Goal: Task Accomplishment & Management: Manage account settings

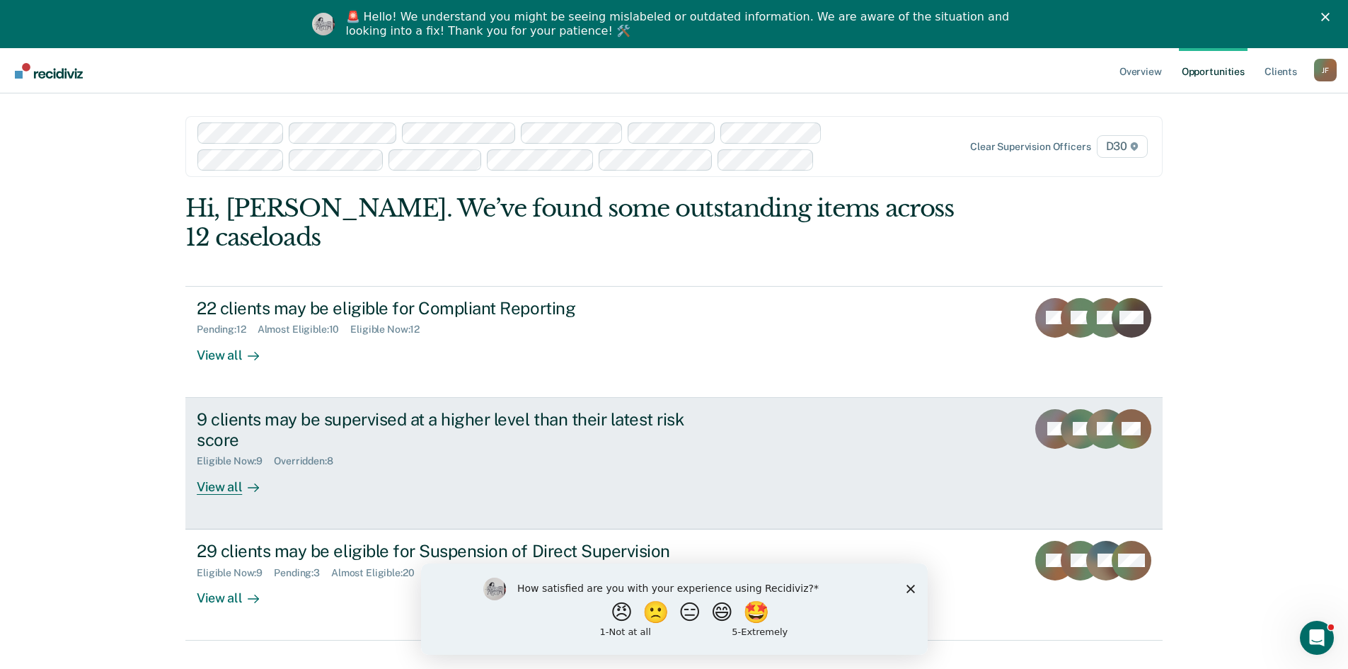
scroll to position [48, 0]
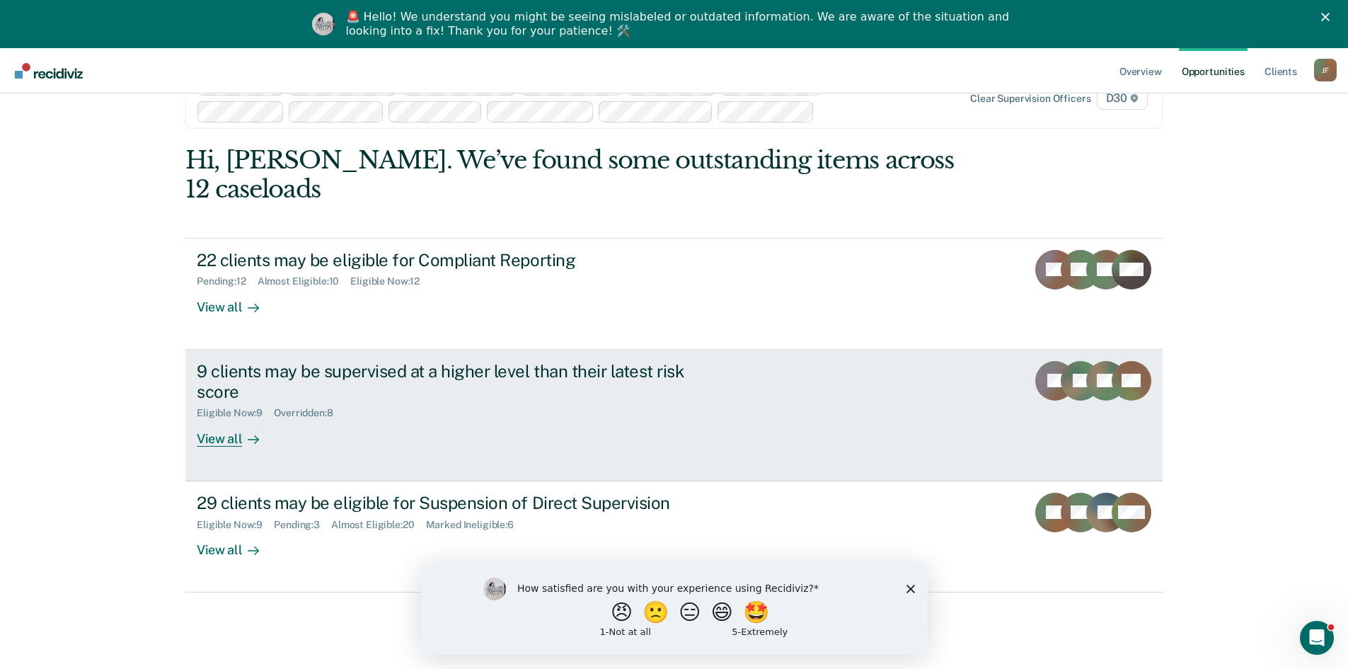
click at [233, 419] on div "View all" at bounding box center [236, 433] width 79 height 28
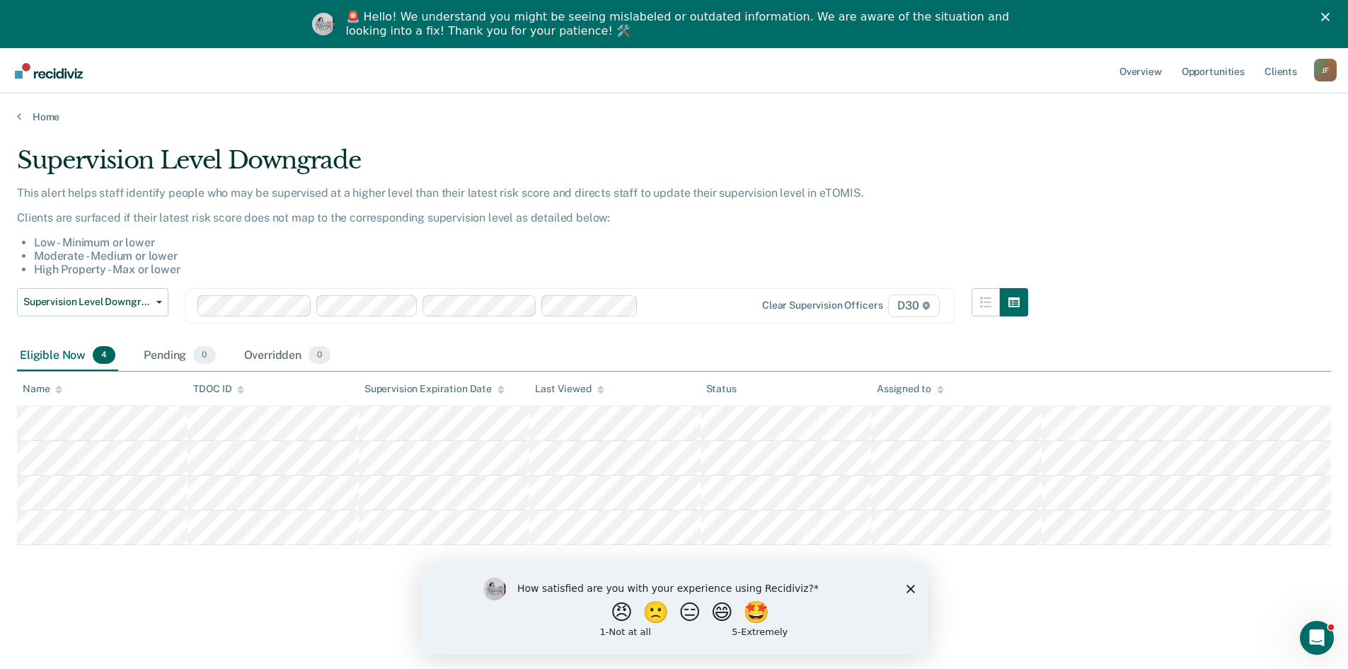
click at [677, 300] on div at bounding box center [680, 305] width 73 height 16
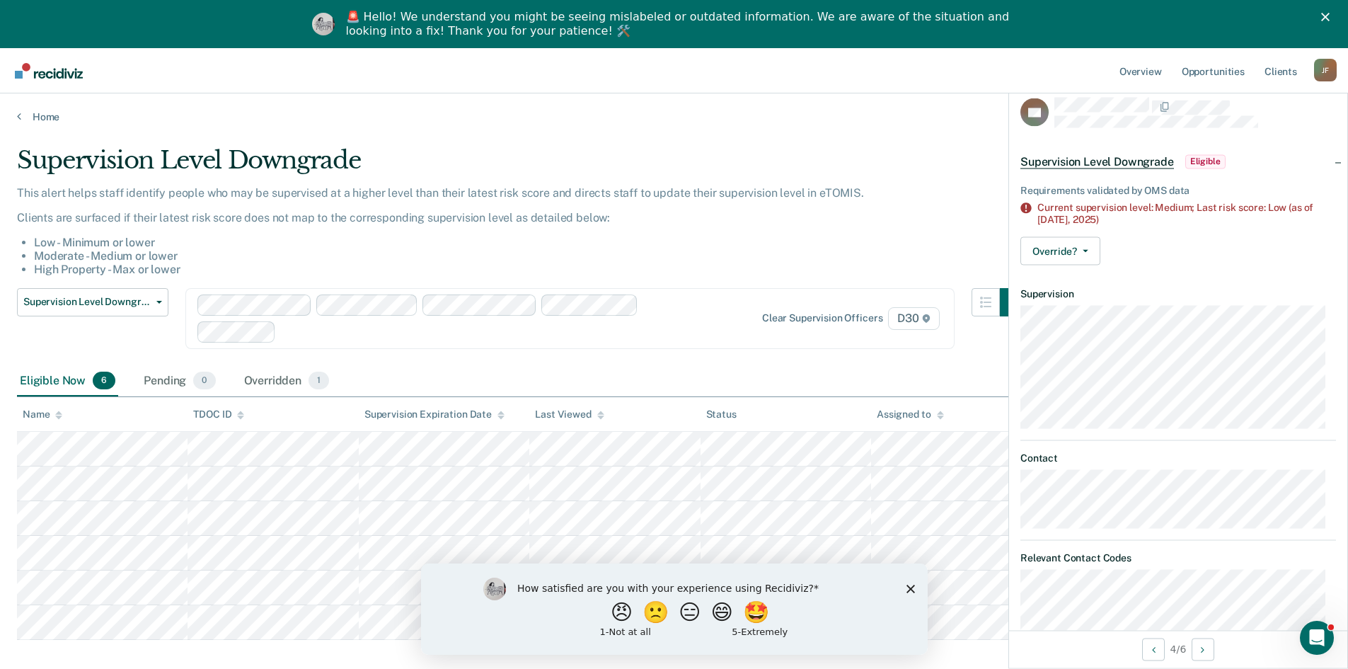
scroll to position [48, 0]
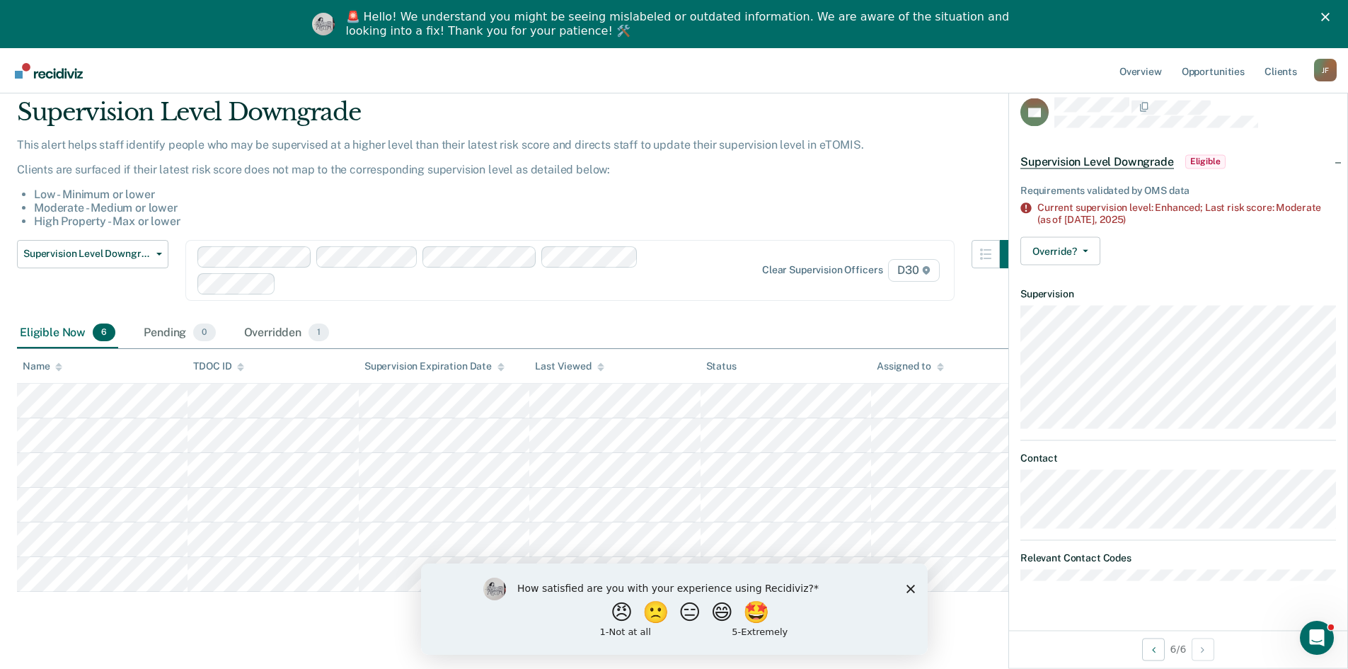
click at [913, 587] on icon "Close survey" at bounding box center [910, 588] width 8 height 8
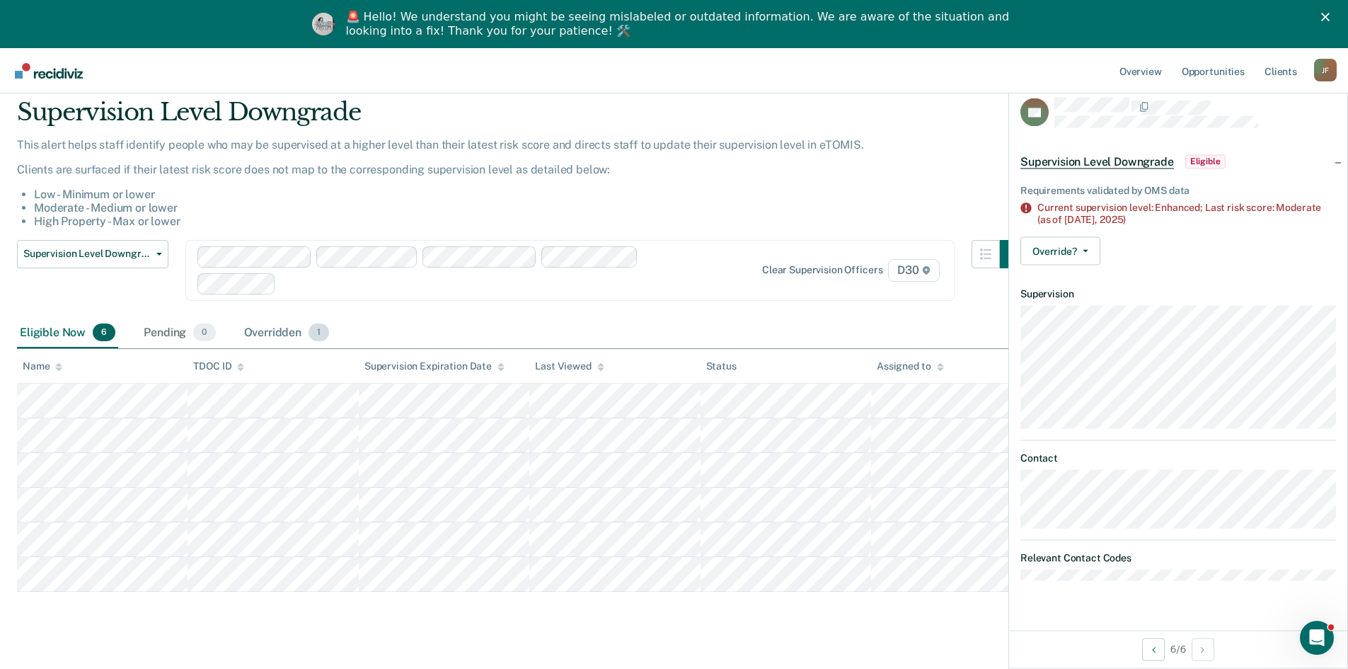
click at [267, 333] on div "Overridden 1" at bounding box center [286, 333] width 91 height 31
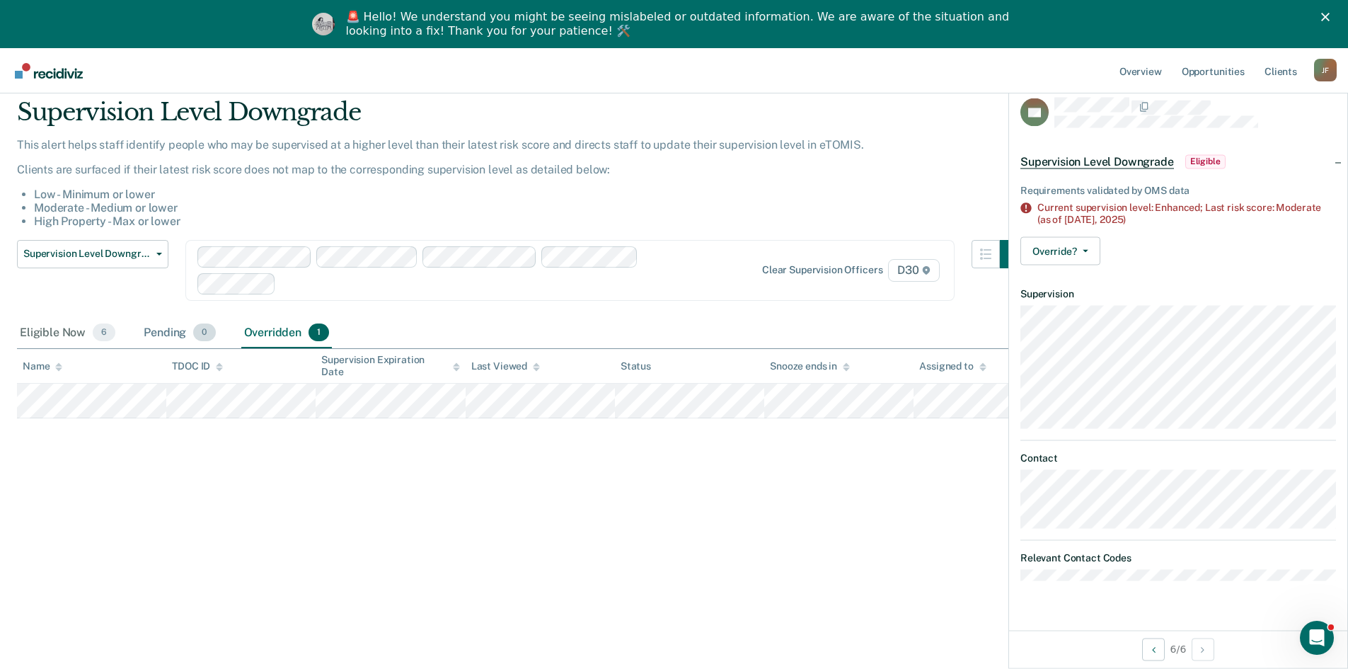
click at [176, 328] on div "Pending 0" at bounding box center [179, 333] width 77 height 31
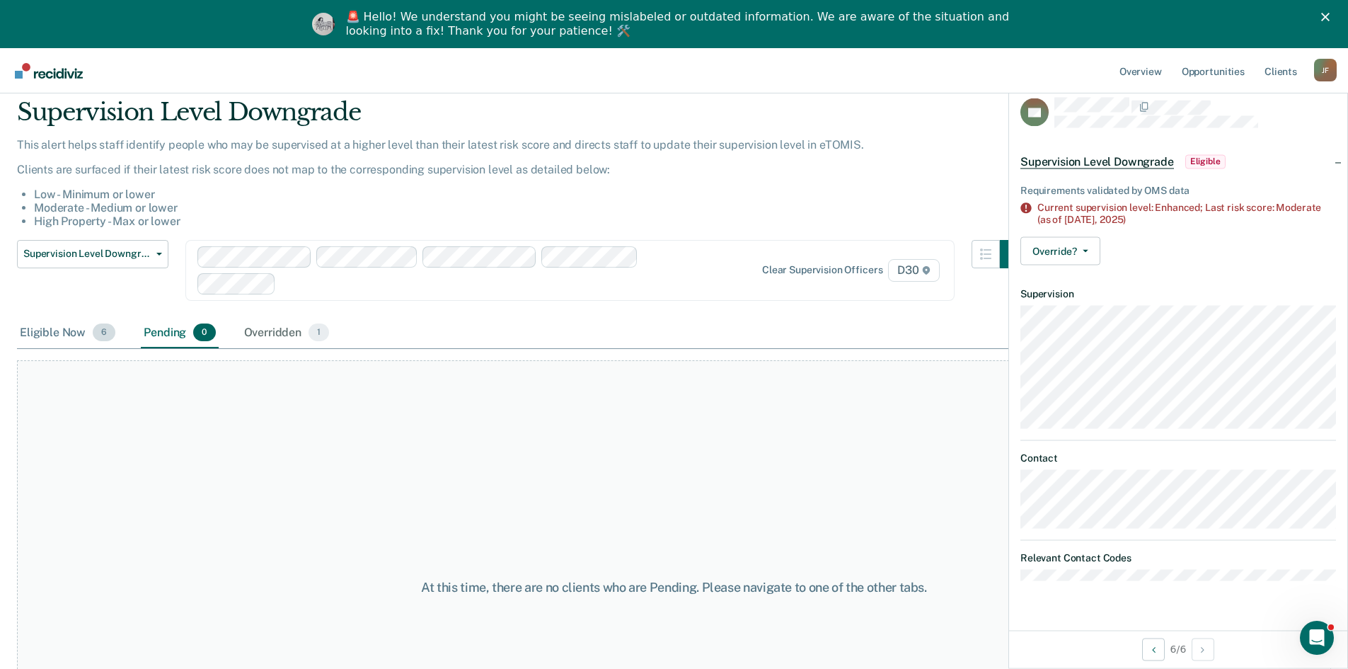
click at [46, 333] on div "Eligible Now 6" at bounding box center [67, 333] width 101 height 31
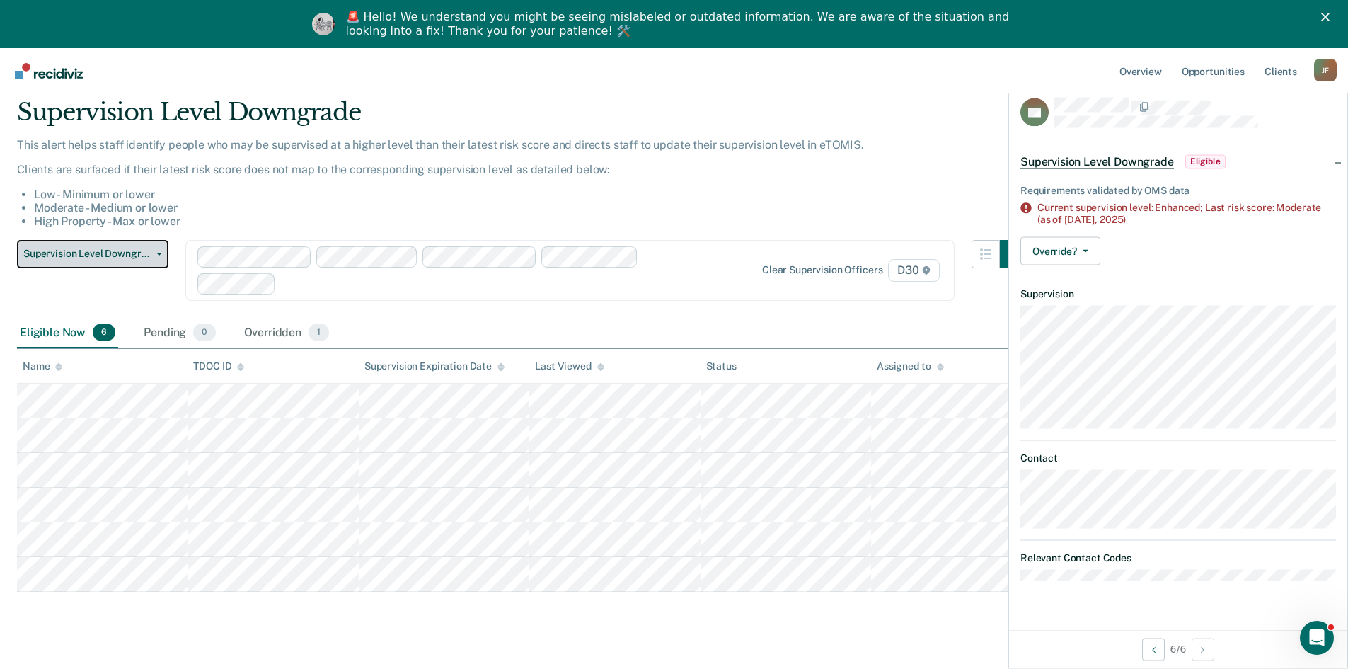
click at [126, 255] on span "Supervision Level Downgrade" at bounding box center [86, 254] width 127 height 12
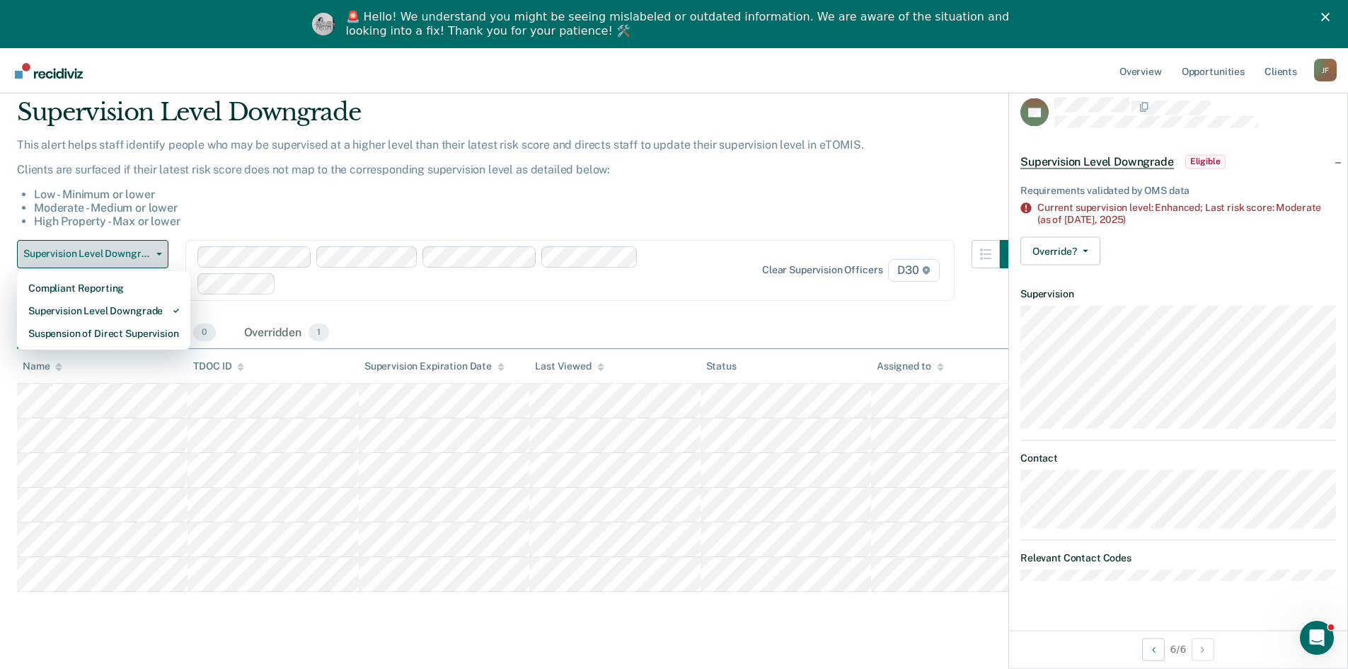
click at [126, 255] on span "Supervision Level Downgrade" at bounding box center [86, 254] width 127 height 12
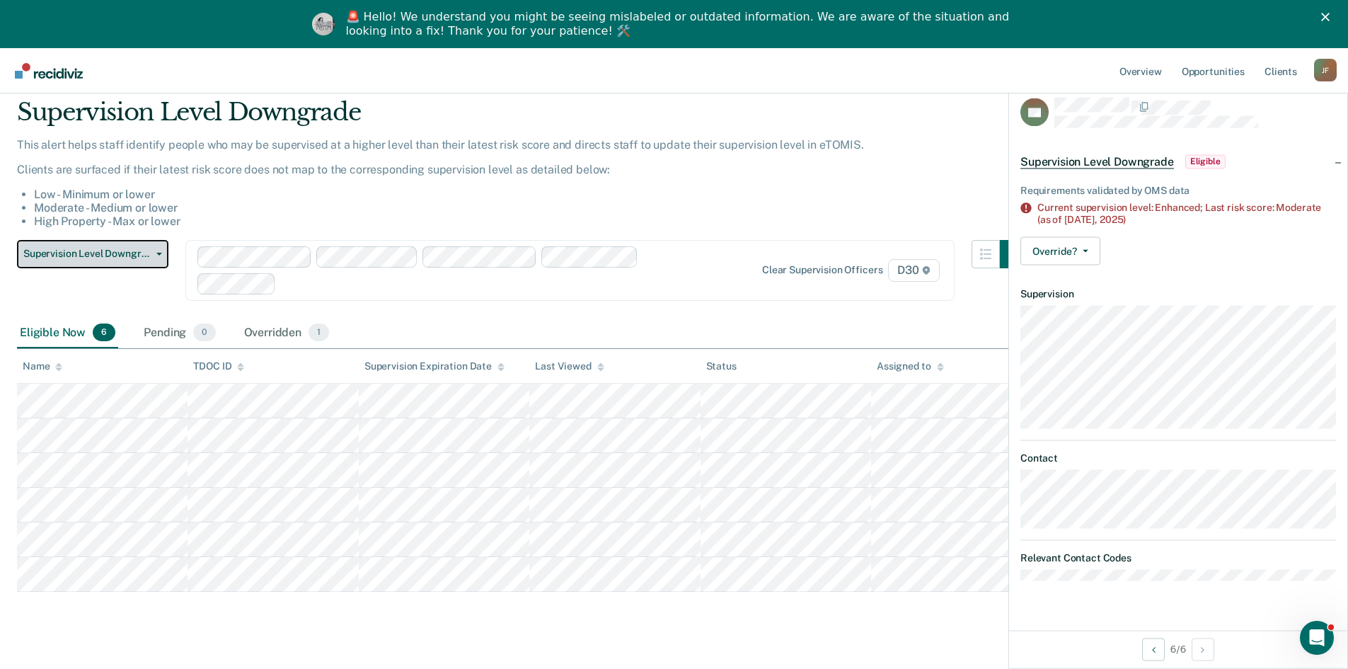
click at [126, 255] on span "Supervision Level Downgrade" at bounding box center [86, 254] width 127 height 12
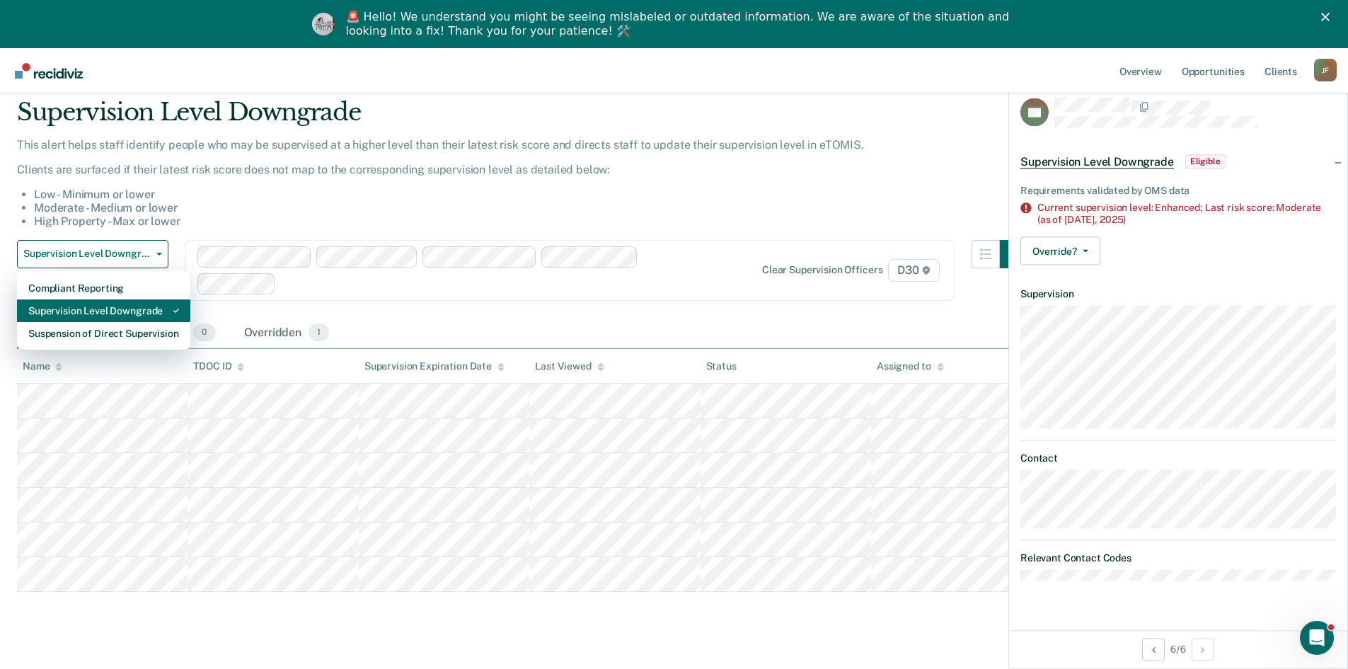
click at [126, 315] on div "Supervision Level Downgrade" at bounding box center [103, 310] width 151 height 23
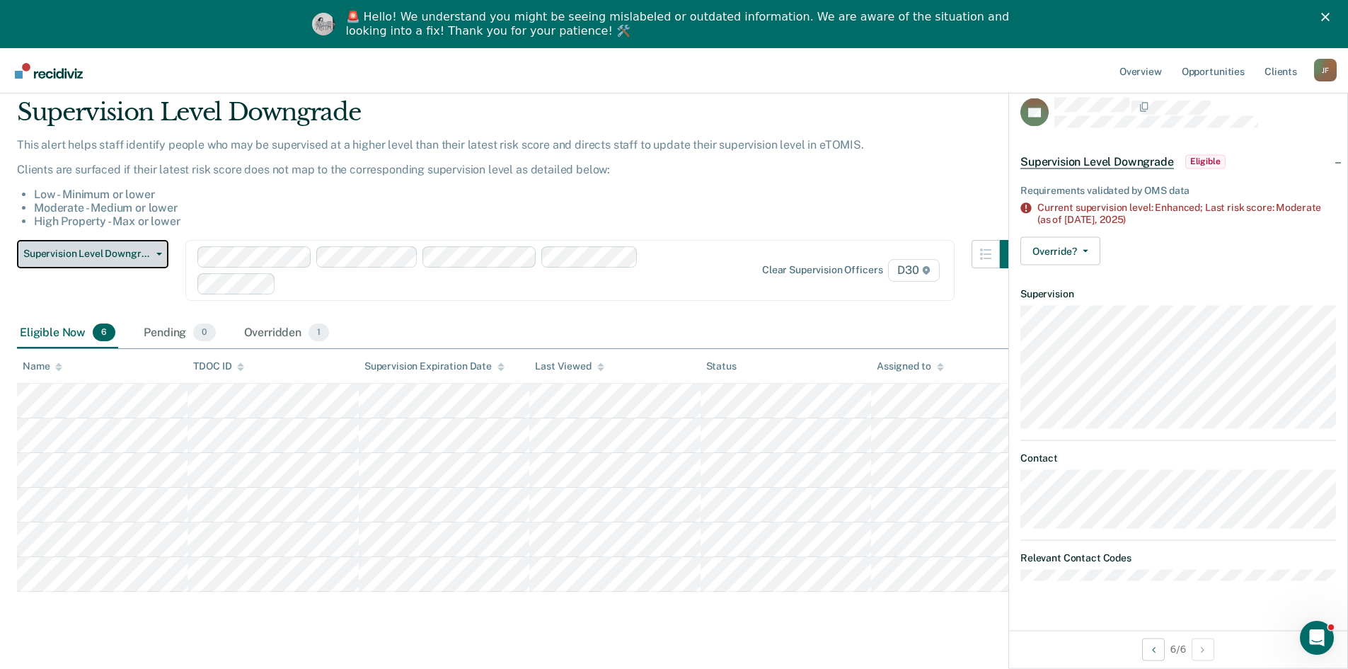
click at [159, 250] on button "Supervision Level Downgrade" at bounding box center [92, 254] width 151 height 28
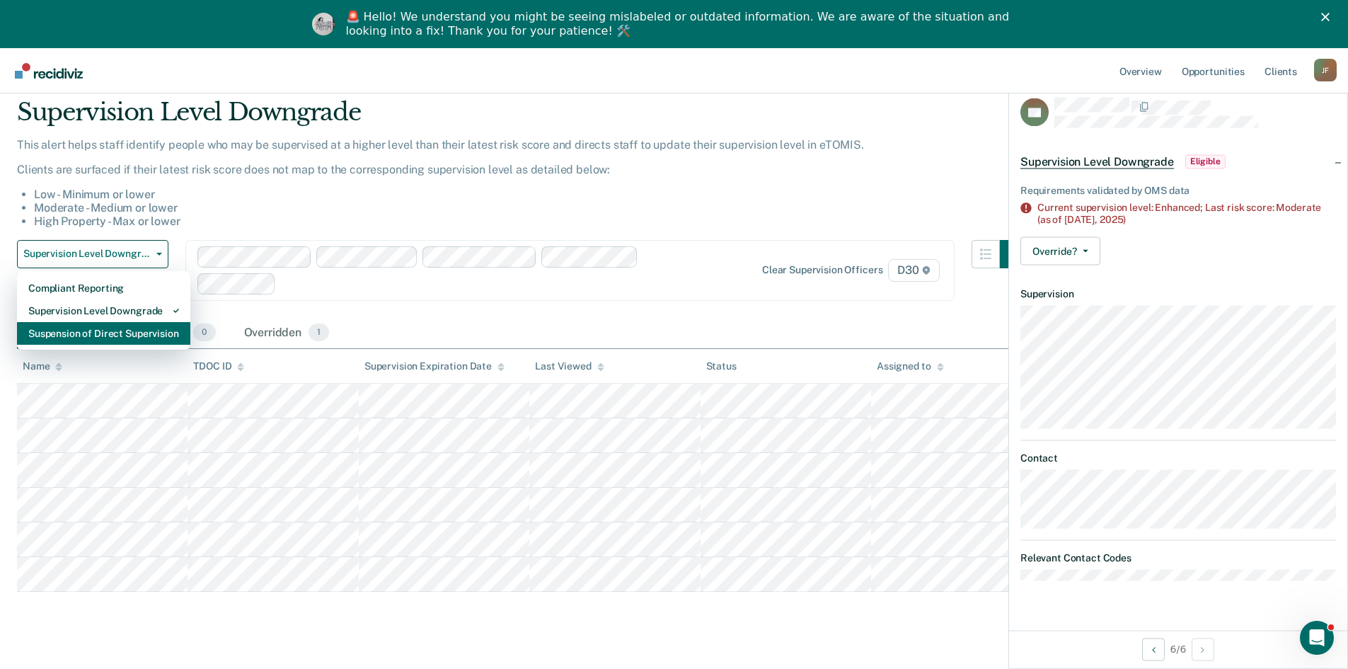
click at [138, 330] on div "Suspension of Direct Supervision" at bounding box center [103, 333] width 151 height 23
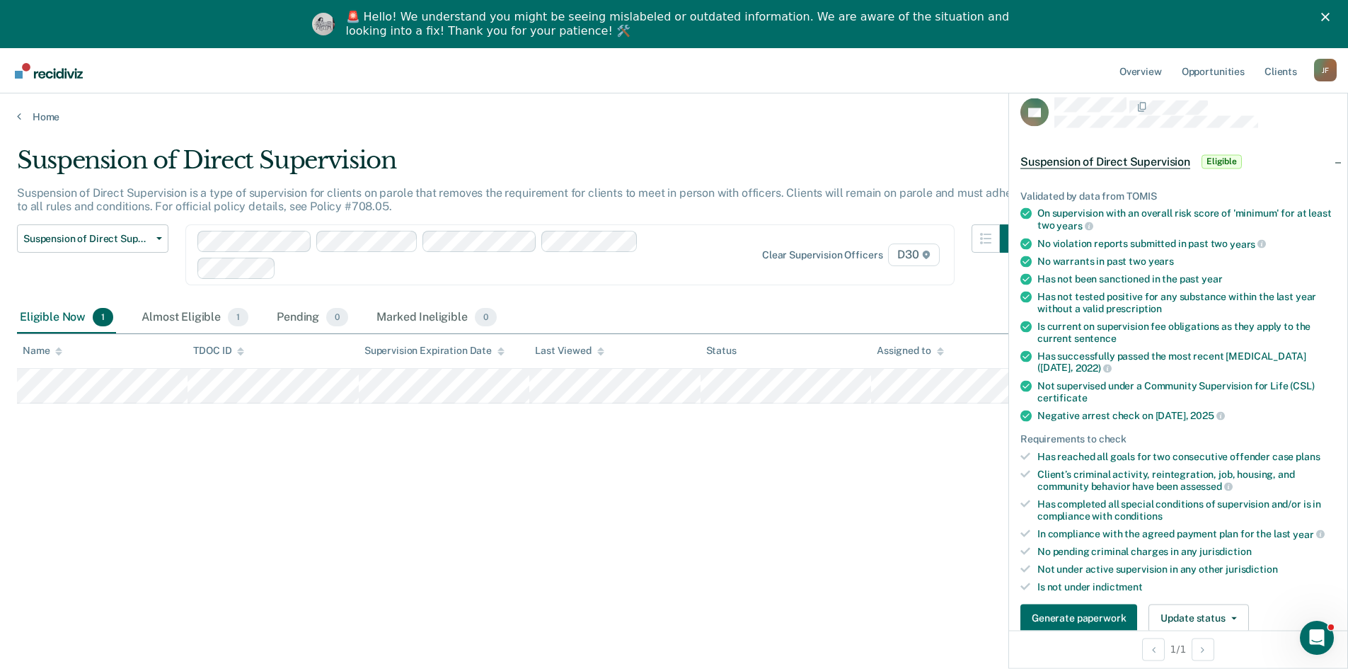
click at [194, 425] on div "Suspension of Direct Supervision Suspension of Direct Supervision is a type of …" at bounding box center [674, 378] width 1314 height 465
click at [785, 488] on div "Suspension of Direct Supervision Suspension of Direct Supervision is a type of …" at bounding box center [674, 378] width 1314 height 465
click at [38, 119] on link "Home" at bounding box center [674, 116] width 1314 height 13
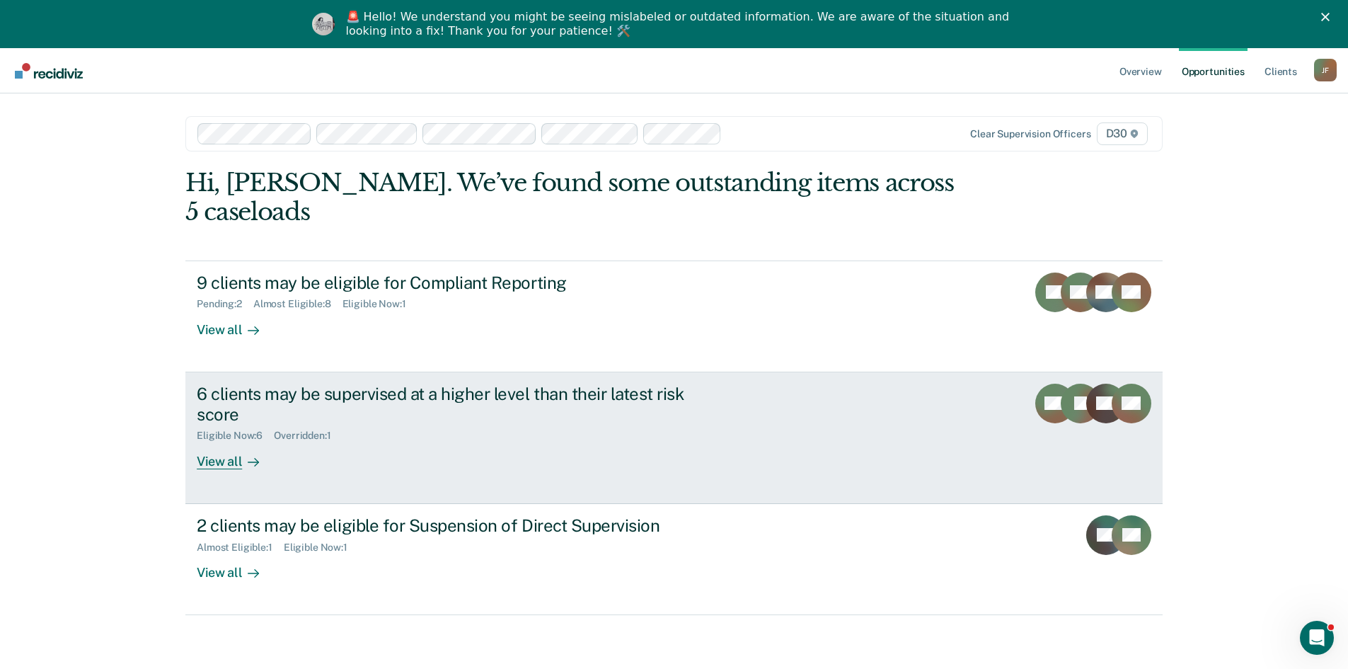
click at [224, 441] on div "View all" at bounding box center [236, 455] width 79 height 28
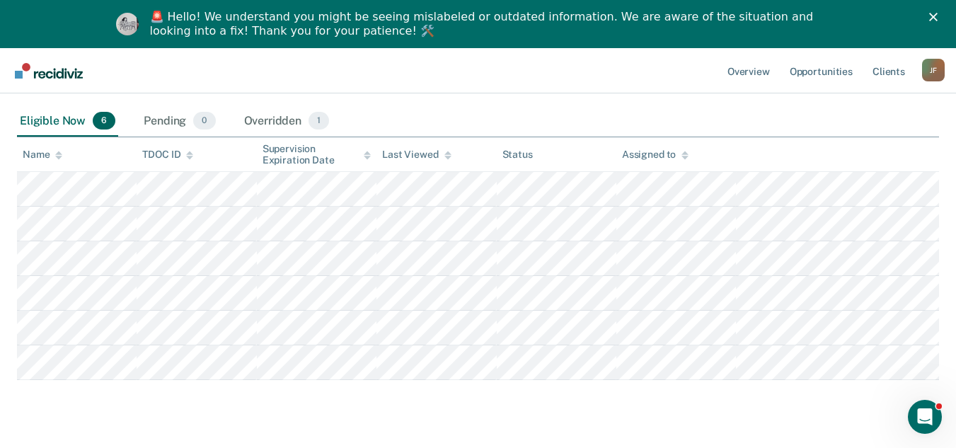
scroll to position [283, 0]
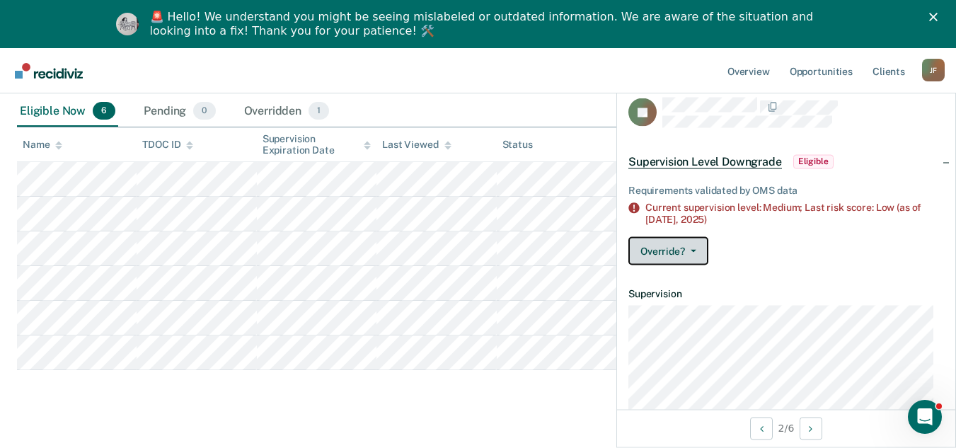
click at [688, 249] on span "button" at bounding box center [690, 250] width 11 height 3
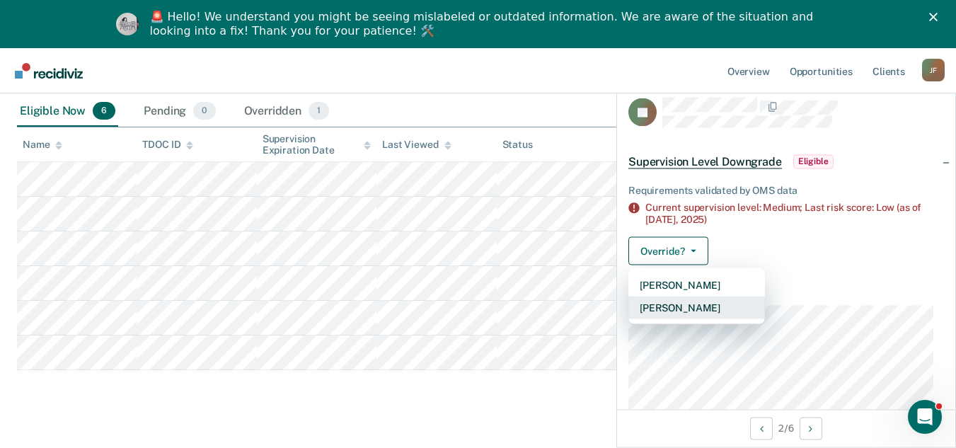
click at [716, 305] on button "[PERSON_NAME]" at bounding box center [696, 307] width 137 height 23
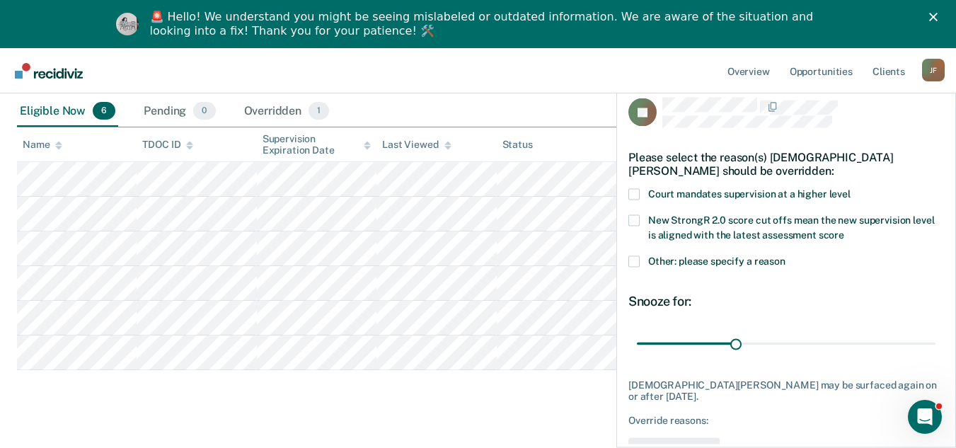
click at [640, 259] on label "Other: please specify a reason" at bounding box center [786, 262] width 316 height 15
click at [785, 255] on input "Other: please specify a reason" at bounding box center [785, 255] width 0 height 0
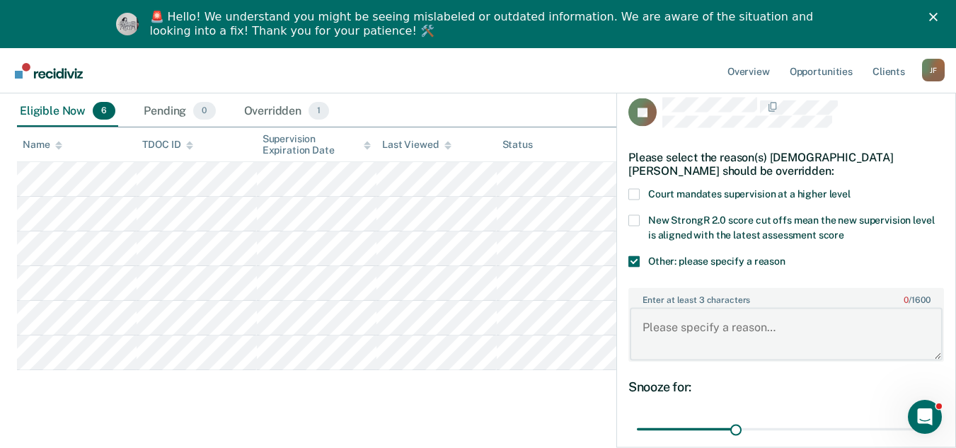
click at [699, 328] on textarea "Enter at least 3 characters 0 / 1600" at bounding box center [786, 334] width 313 height 52
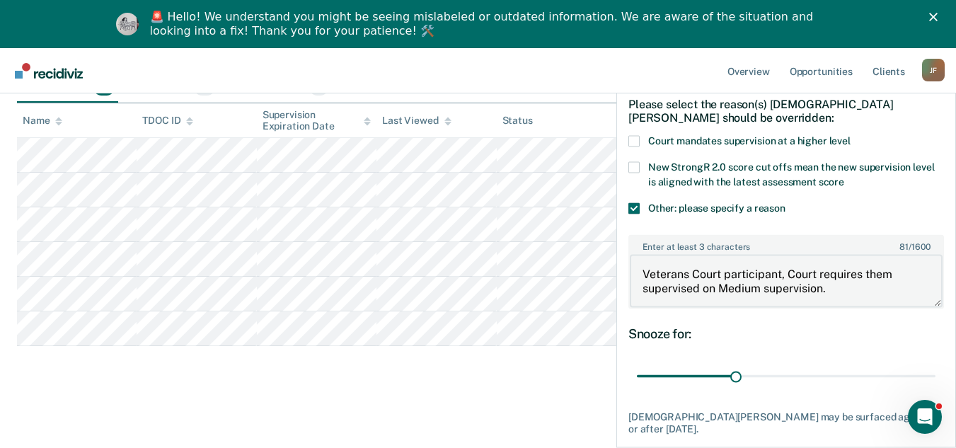
scroll to position [132, 0]
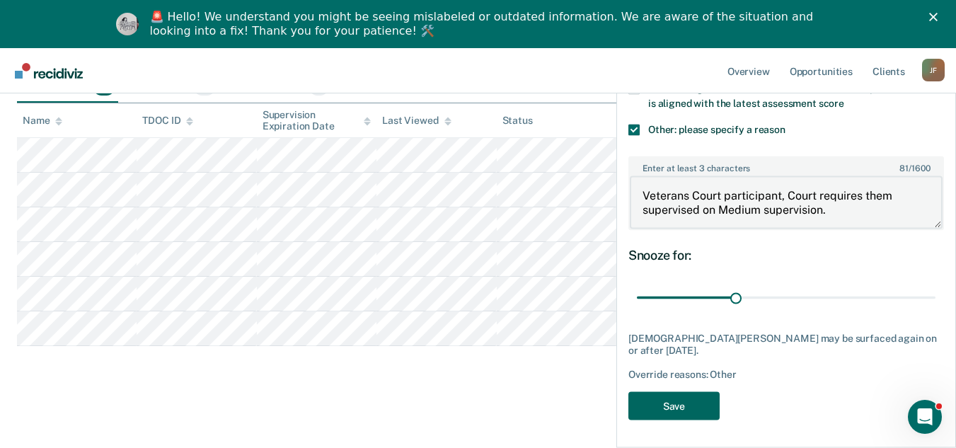
type textarea "Veterans Court participant, Court requires them supervised on Medium supervisio…"
click at [681, 406] on button "Save" at bounding box center [673, 405] width 91 height 29
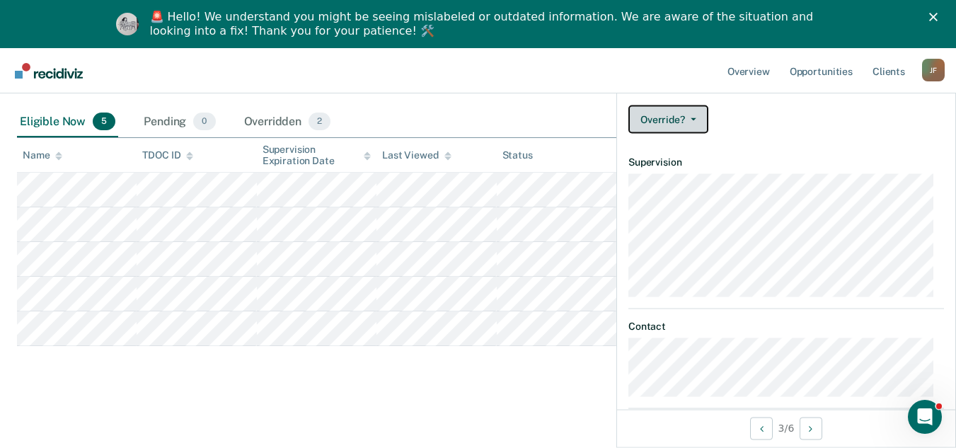
click at [676, 125] on button "Override?" at bounding box center [668, 119] width 80 height 28
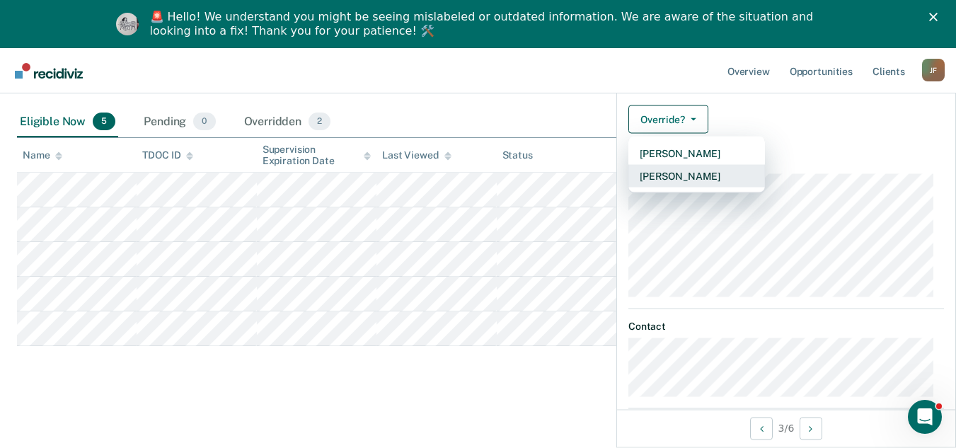
click at [701, 175] on button "[PERSON_NAME]" at bounding box center [696, 175] width 137 height 23
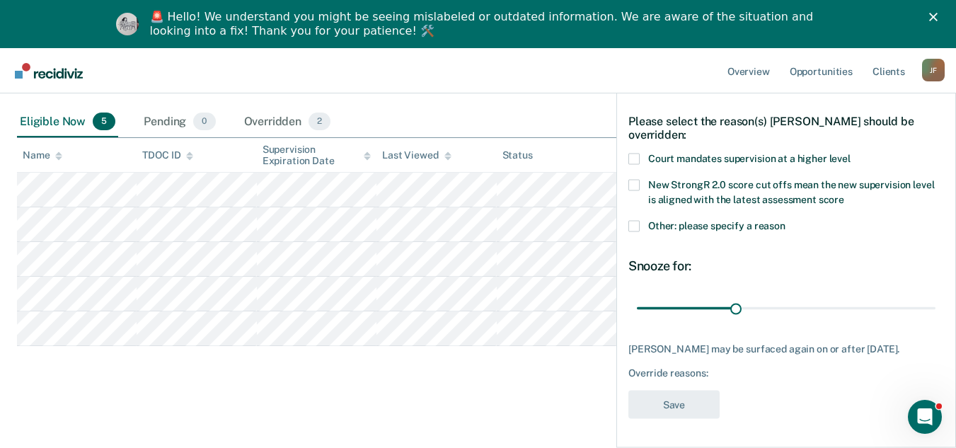
scroll to position [34, 0]
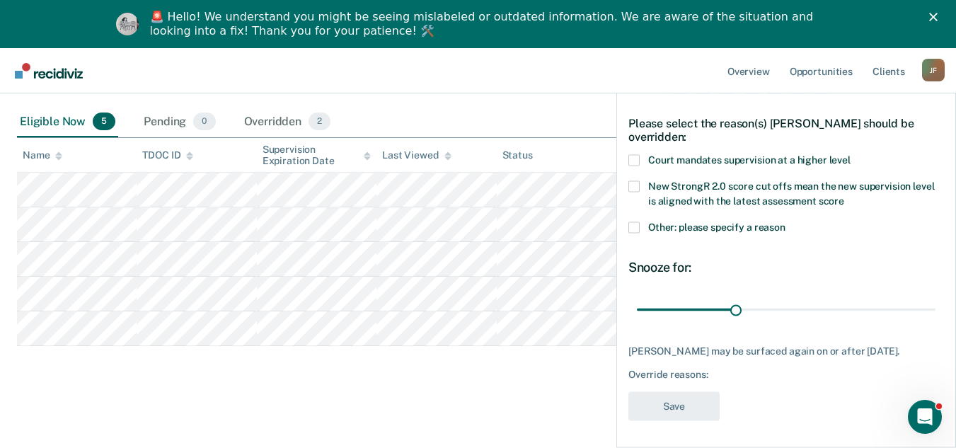
click at [635, 232] on label "Other: please specify a reason" at bounding box center [786, 228] width 316 height 15
click at [785, 221] on input "Other: please specify a reason" at bounding box center [785, 221] width 0 height 0
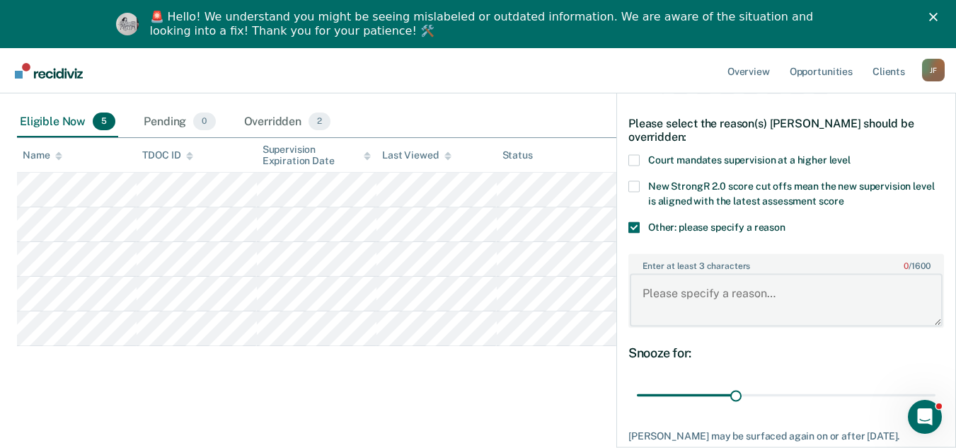
click at [656, 283] on textarea "Enter at least 3 characters 0 / 1600" at bounding box center [786, 300] width 313 height 52
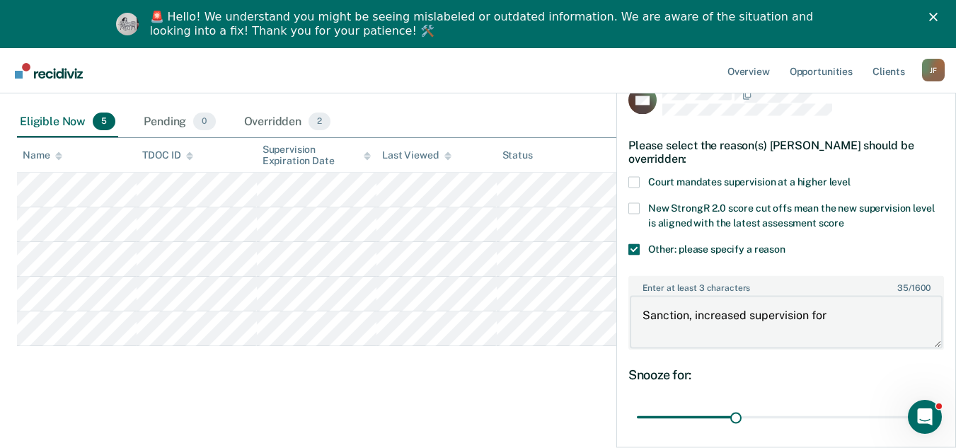
scroll to position [0, 0]
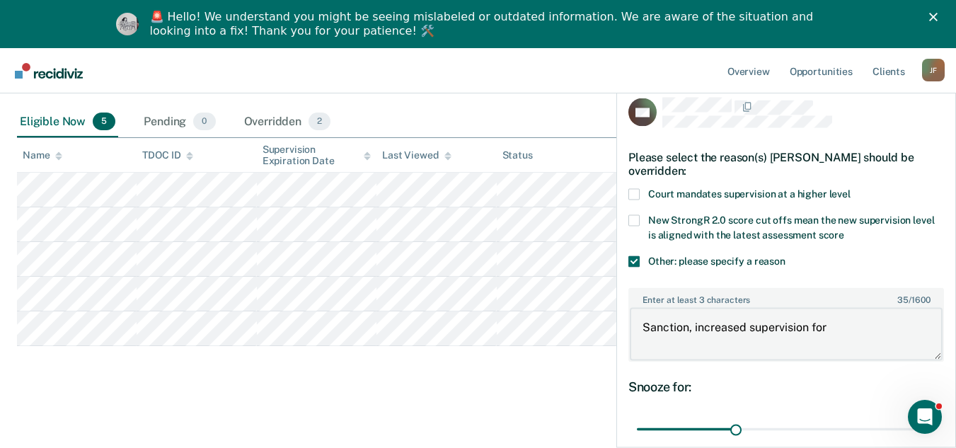
click at [842, 327] on textarea "Sanction, increased supervision for" at bounding box center [786, 334] width 313 height 52
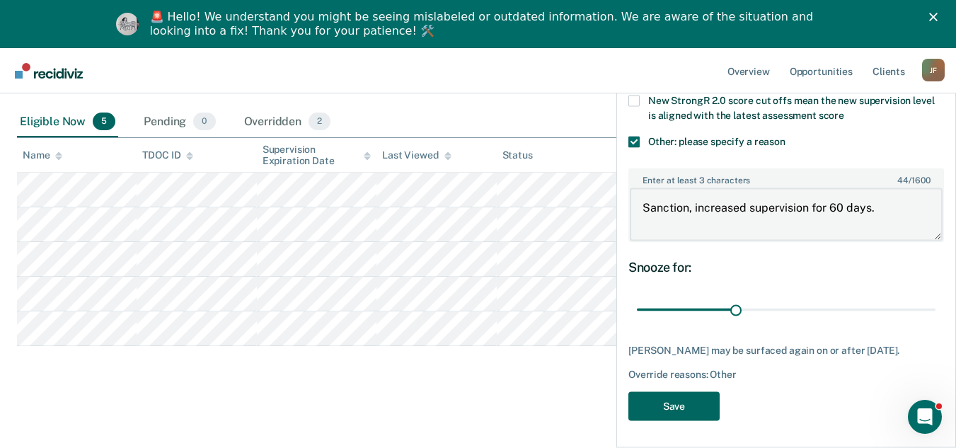
type textarea "Sanction, increased supervision for 60 days."
click at [695, 404] on button "Save" at bounding box center [673, 405] width 91 height 29
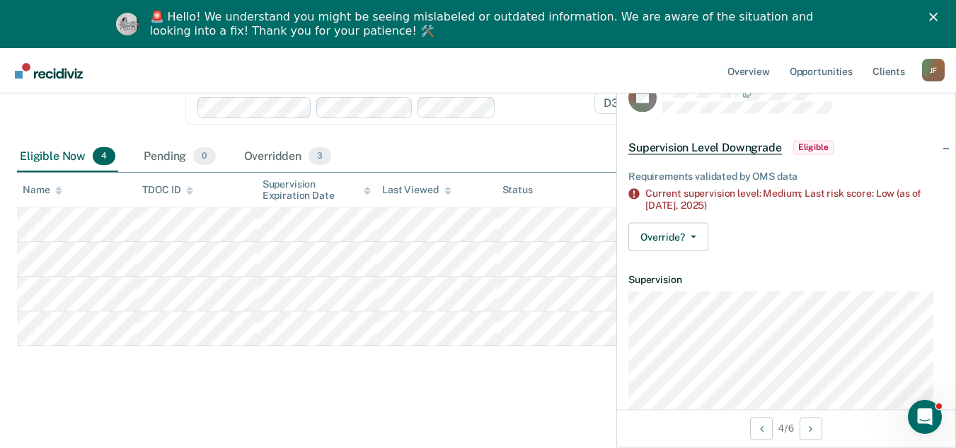
scroll to position [0, 0]
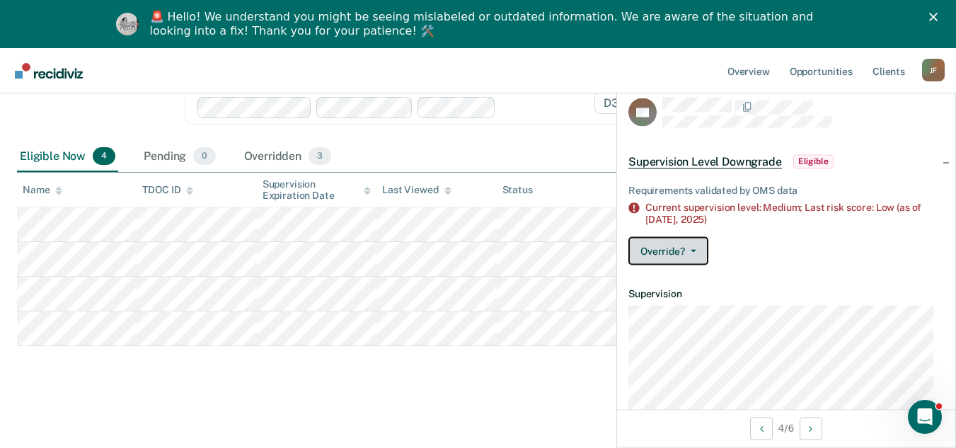
click at [679, 249] on button "Override?" at bounding box center [668, 250] width 80 height 28
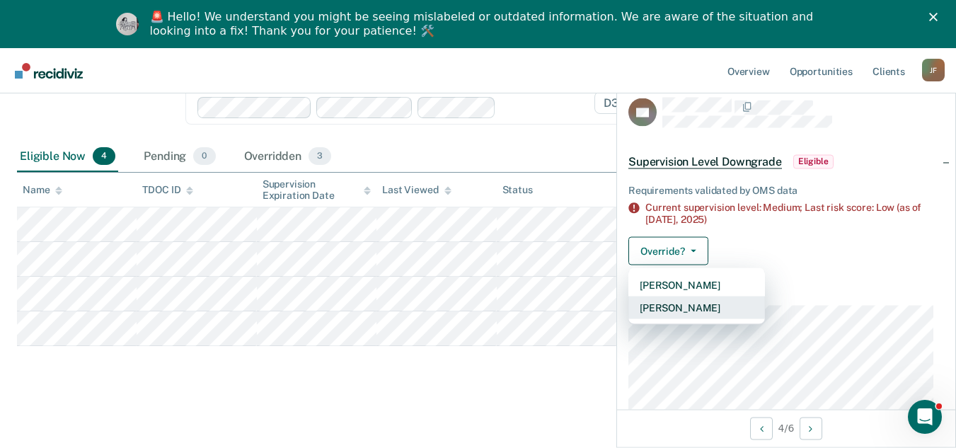
click at [707, 304] on button "[PERSON_NAME]" at bounding box center [696, 307] width 137 height 23
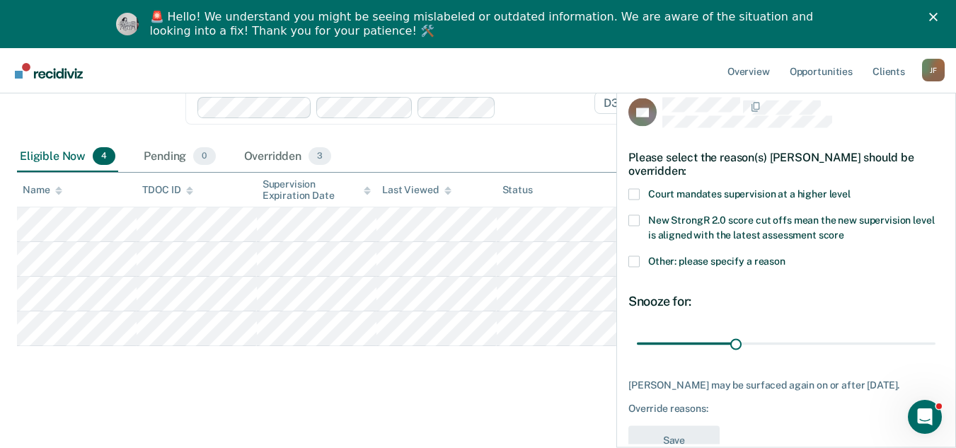
click at [632, 263] on span at bounding box center [633, 260] width 11 height 11
click at [785, 255] on input "Other: please specify a reason" at bounding box center [785, 255] width 0 height 0
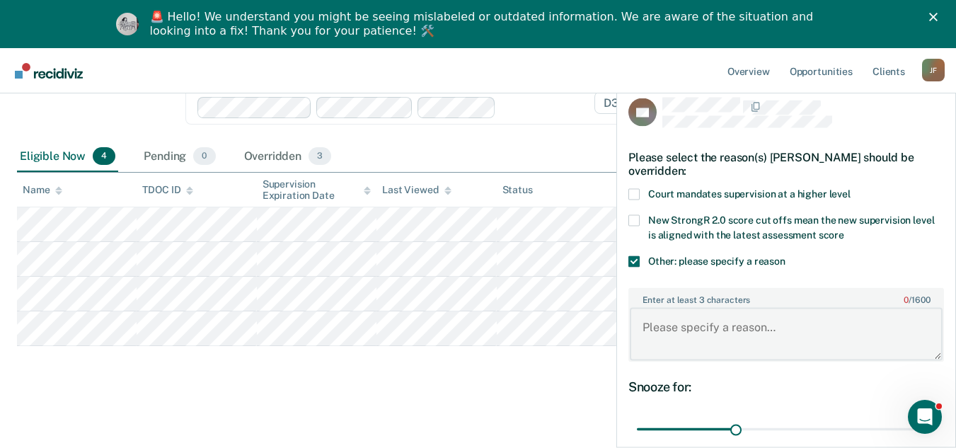
click at [669, 316] on textarea "Enter at least 3 characters 0 / 1600" at bounding box center [786, 334] width 313 height 52
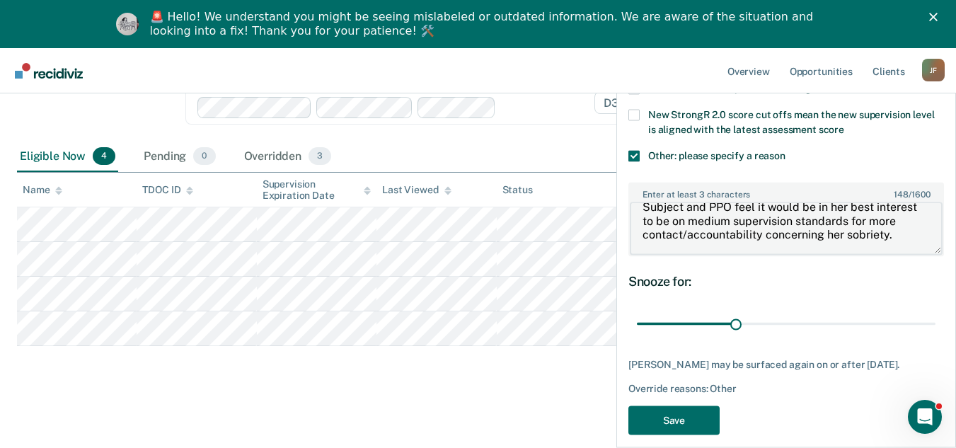
scroll to position [120, 0]
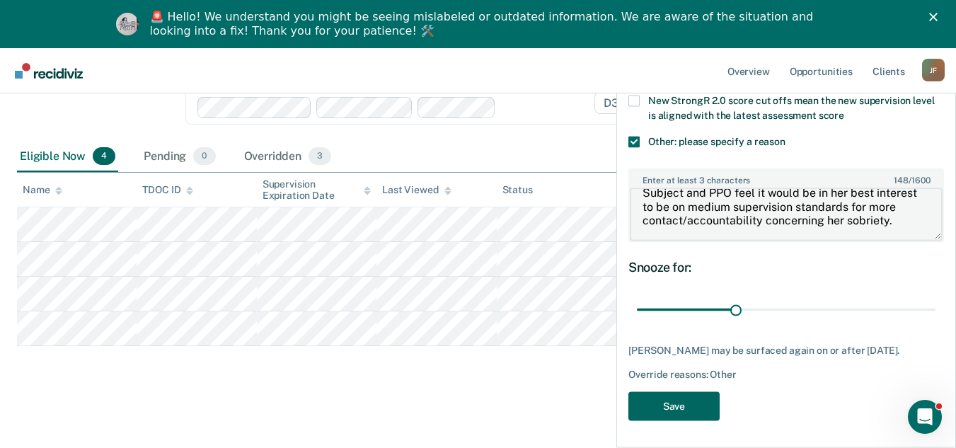
type textarea "Subject and PPO feel it would be in her best interest to be on medium supervisi…"
click at [707, 400] on button "Save" at bounding box center [673, 405] width 91 height 29
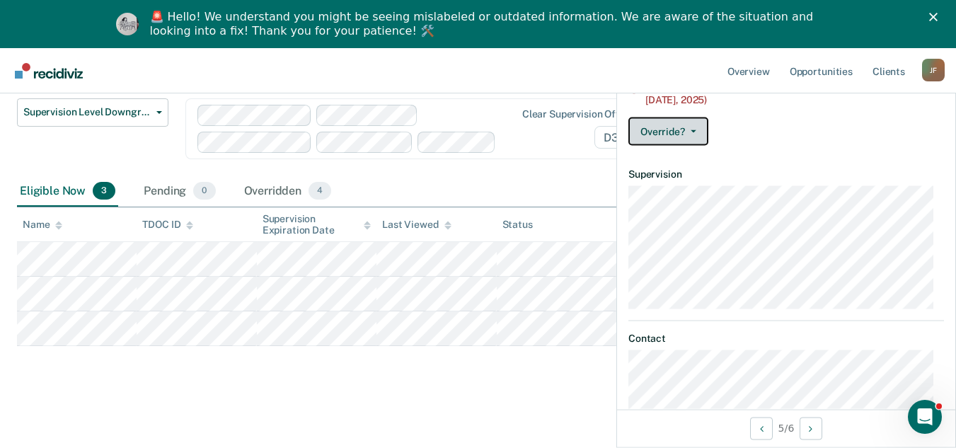
click at [678, 131] on button "Override?" at bounding box center [668, 131] width 80 height 28
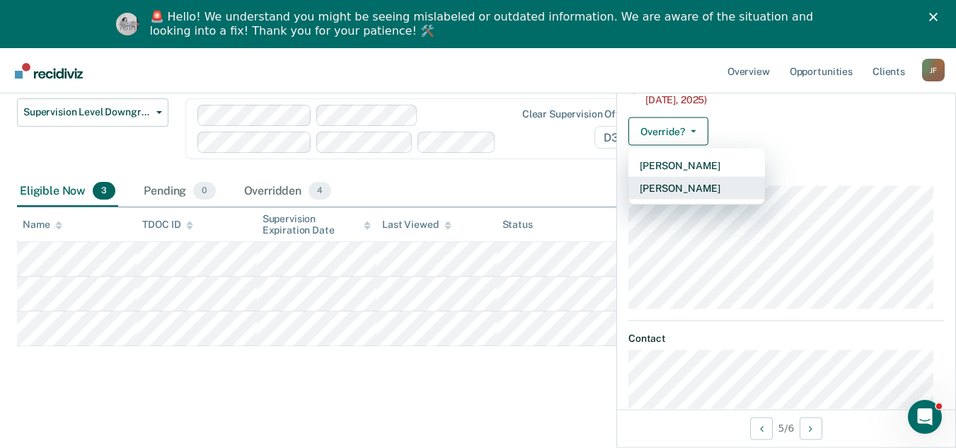
click at [693, 183] on button "[PERSON_NAME]" at bounding box center [696, 187] width 137 height 23
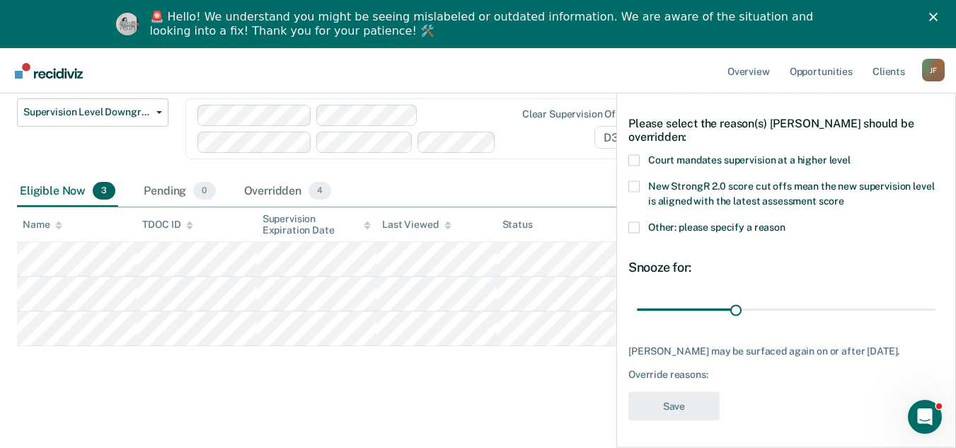
click at [637, 229] on span at bounding box center [633, 226] width 11 height 11
click at [785, 221] on input "Other: please specify a reason" at bounding box center [785, 221] width 0 height 0
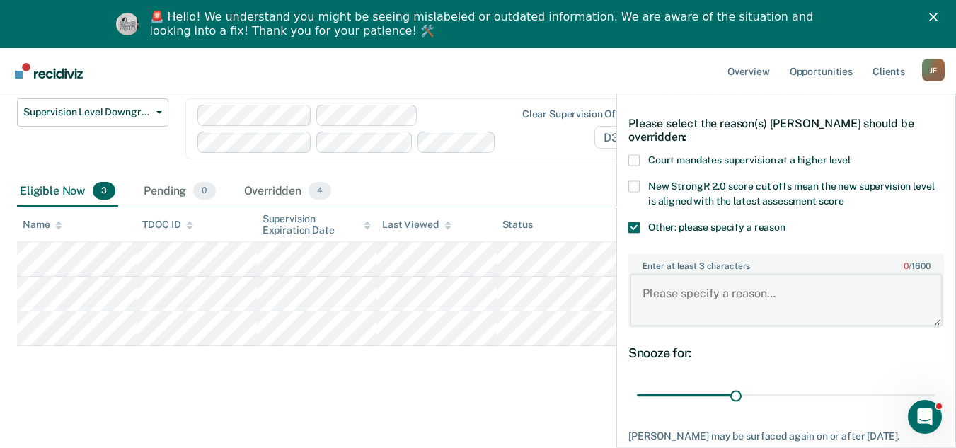
click at [676, 296] on textarea "Enter at least 3 characters 0 / 1600" at bounding box center [786, 300] width 313 height 52
click at [649, 292] on textarea "sanction to increased reporting for 60 days effective [DATE]." at bounding box center [786, 300] width 313 height 52
click at [692, 287] on textarea "Sanction to increased reporting for 60 days effective [DATE]." at bounding box center [786, 300] width 313 height 52
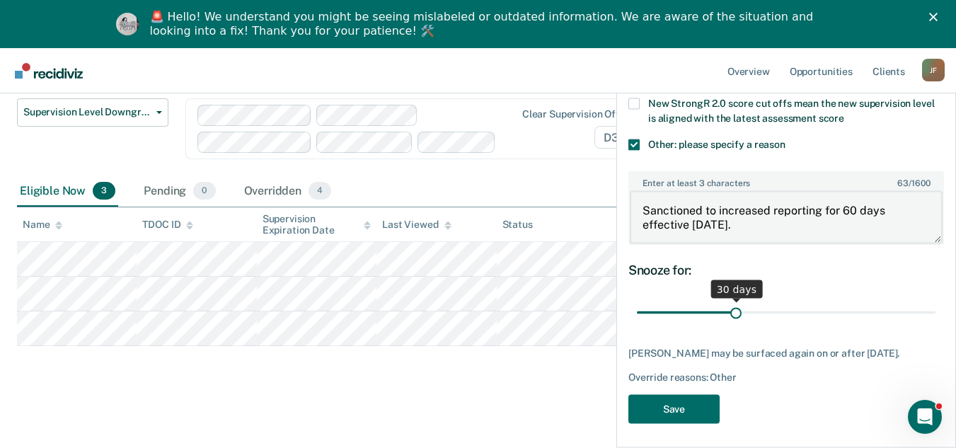
scroll to position [120, 0]
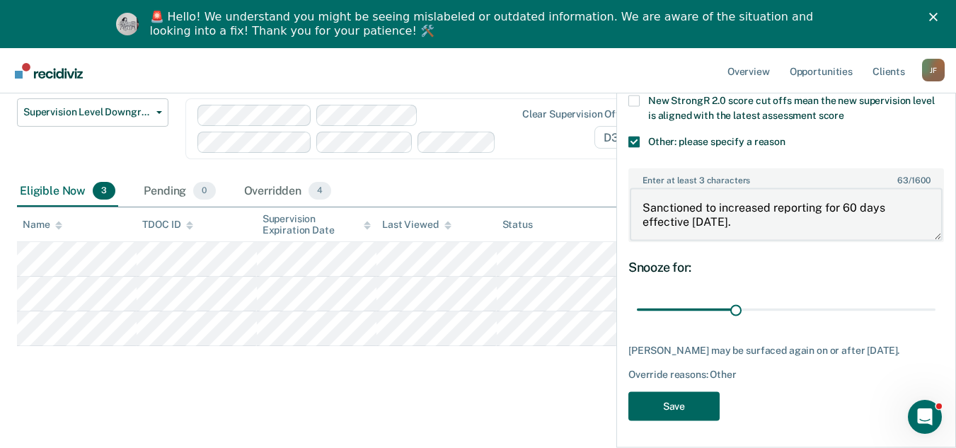
type textarea "Sanctioned to increased reporting for 60 days effective [DATE]."
click at [698, 399] on button "Save" at bounding box center [673, 405] width 91 height 29
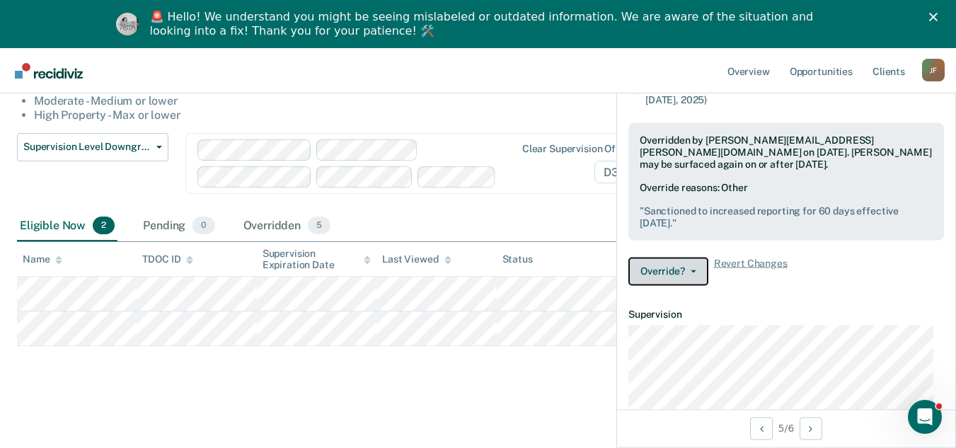
click at [663, 274] on button "Override?" at bounding box center [668, 271] width 80 height 28
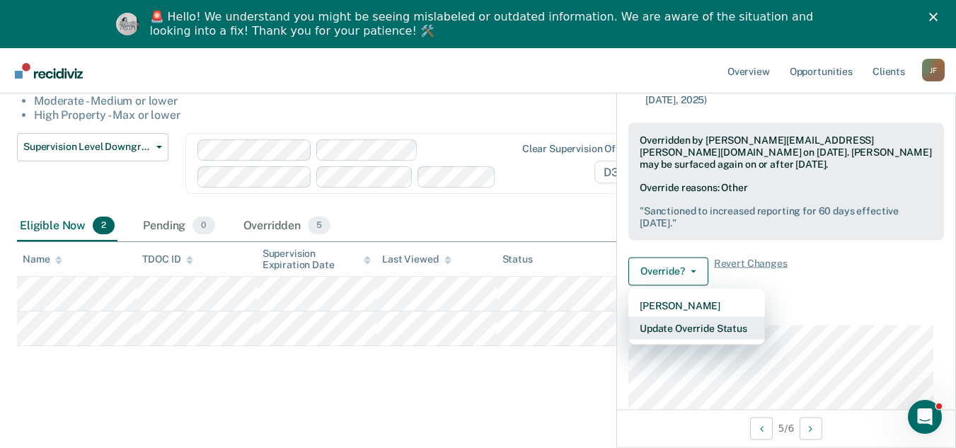
click at [695, 325] on button "Update Override Status" at bounding box center [696, 327] width 137 height 23
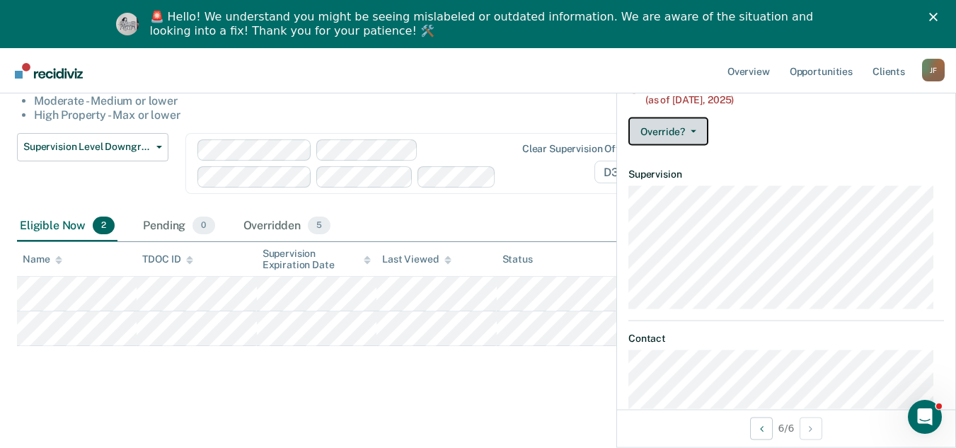
click at [675, 132] on button "Override?" at bounding box center [668, 131] width 80 height 28
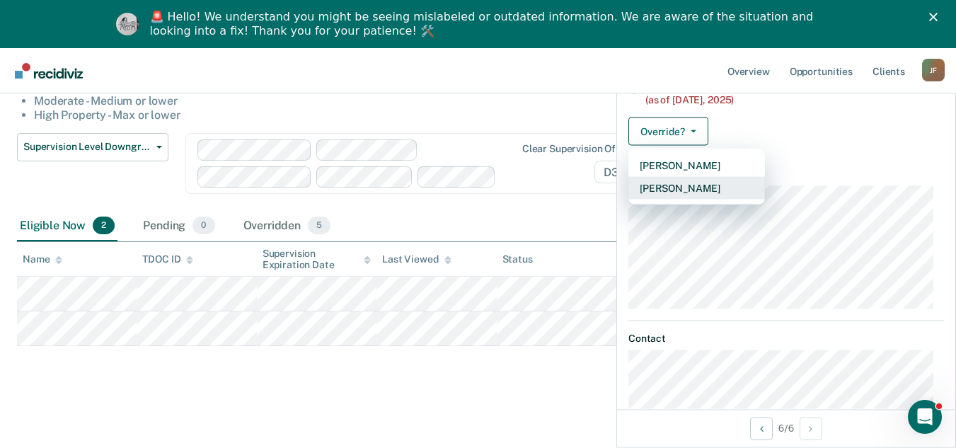
click at [689, 183] on button "[PERSON_NAME]" at bounding box center [696, 187] width 137 height 23
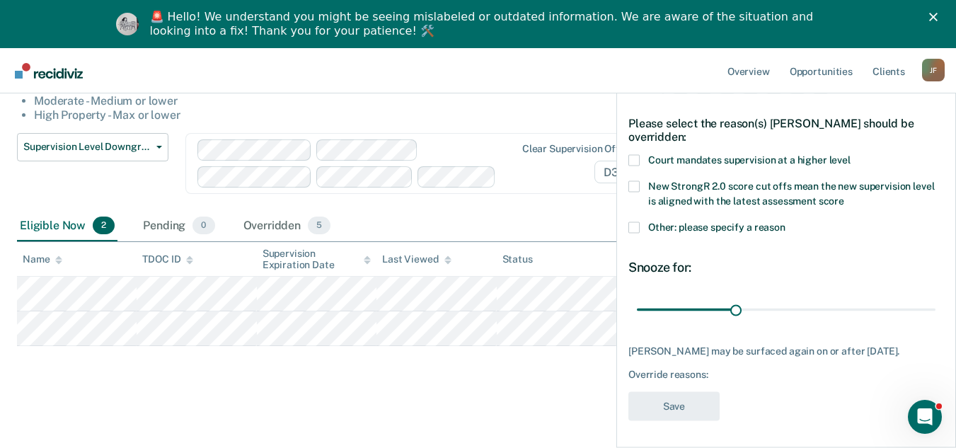
click at [625, 224] on div "BP Please select the reason(s) [PERSON_NAME] should be overridden: Court mandat…" at bounding box center [786, 263] width 338 height 364
click at [637, 228] on span at bounding box center [633, 226] width 11 height 11
click at [785, 221] on input "Other: please specify a reason" at bounding box center [785, 221] width 0 height 0
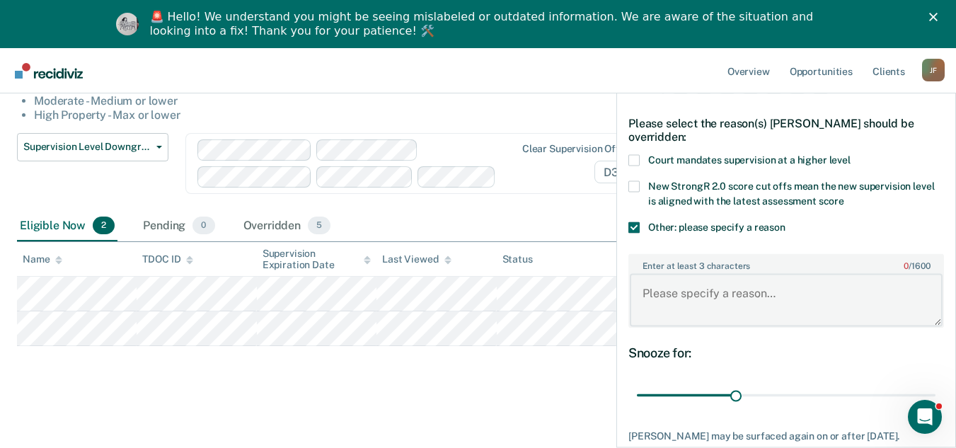
click at [654, 285] on textarea "Enter at least 3 characters 0 / 1600" at bounding box center [786, 300] width 313 height 52
type textarea "i"
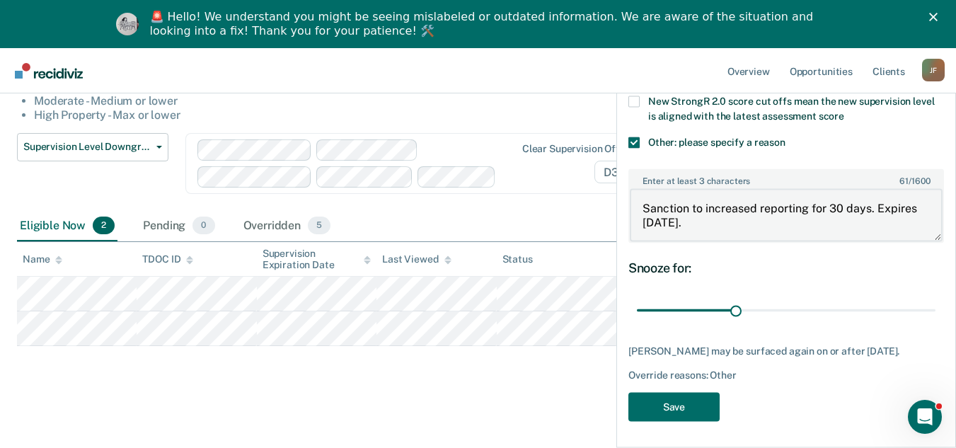
scroll to position [120, 0]
type textarea "Sanction to increased reporting for 30 days. Expires [DATE]."
click at [675, 403] on button "Save" at bounding box center [673, 405] width 91 height 29
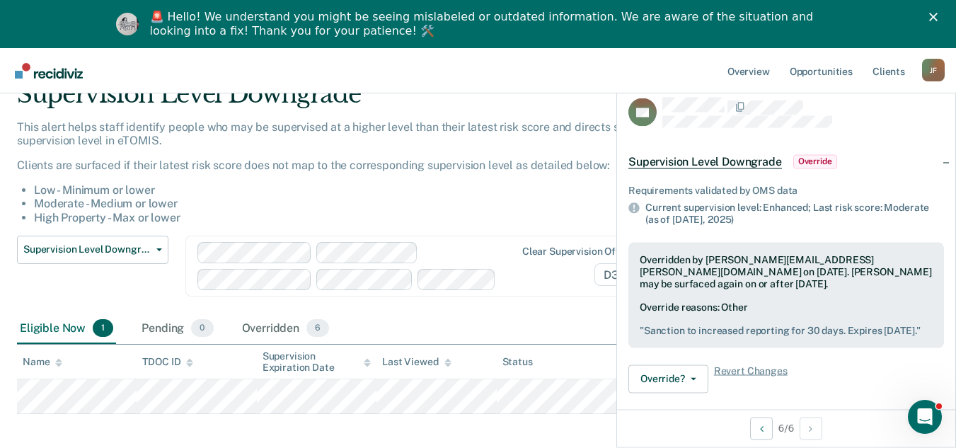
scroll to position [0, 0]
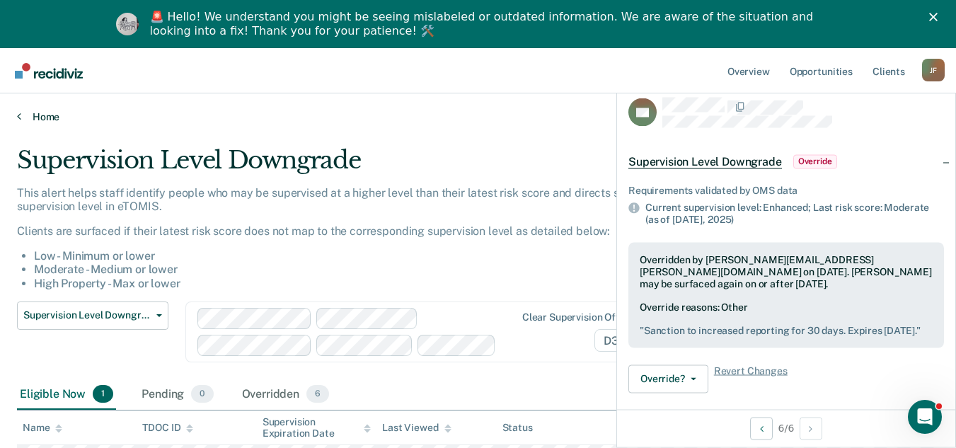
click at [37, 118] on link "Home" at bounding box center [478, 116] width 922 height 13
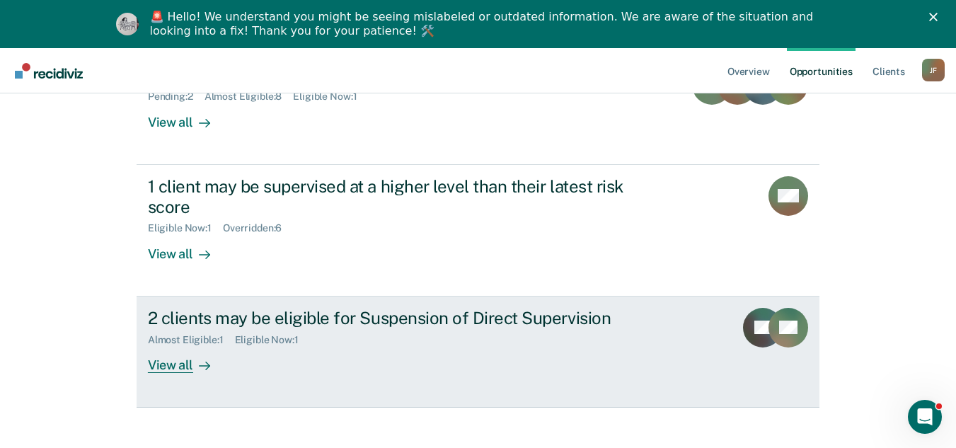
scroll to position [249, 0]
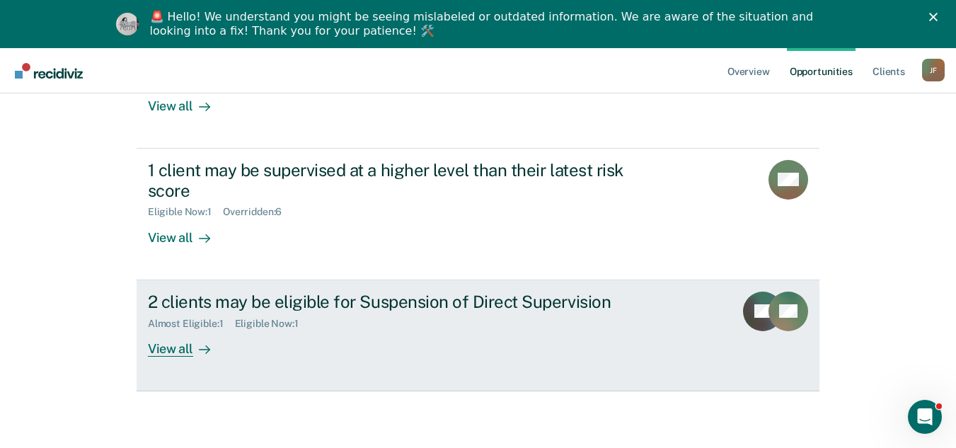
click at [185, 352] on div "View all" at bounding box center [187, 343] width 79 height 28
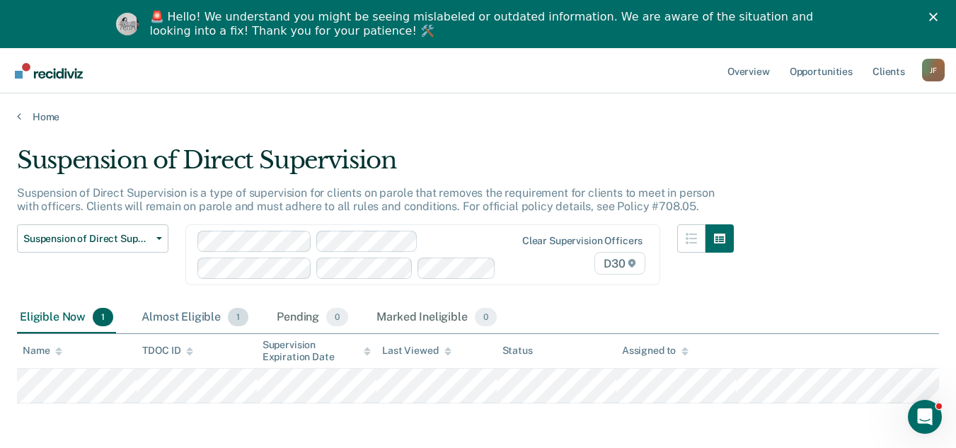
click at [187, 317] on div "Almost Eligible 1" at bounding box center [195, 317] width 112 height 31
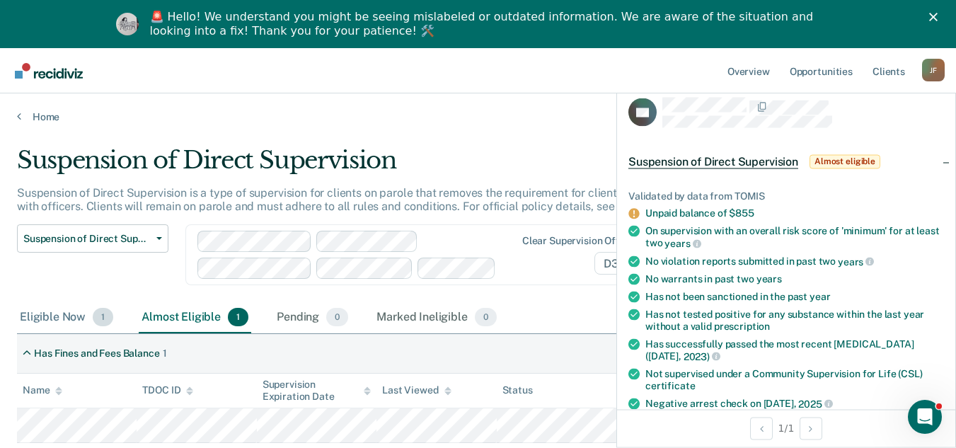
click at [57, 316] on div "Eligible Now 1" at bounding box center [66, 317] width 99 height 31
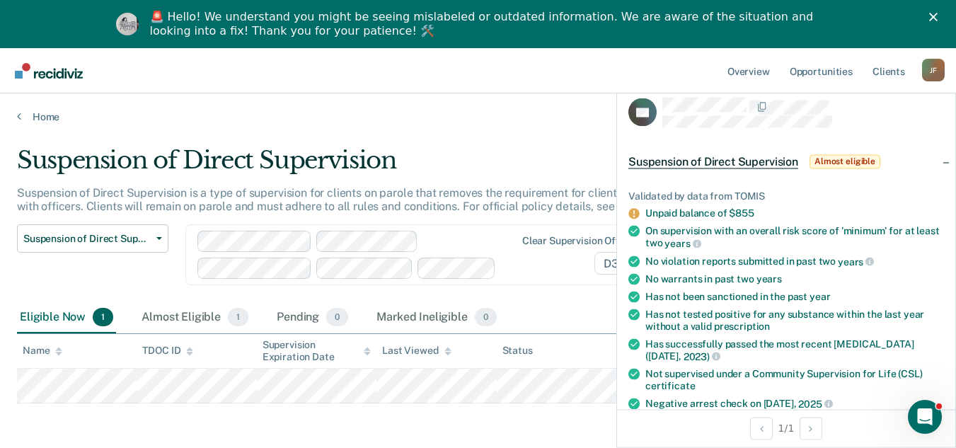
click at [569, 99] on div "Home" at bounding box center [478, 108] width 956 height 30
click at [932, 75] on div "[PERSON_NAME]" at bounding box center [933, 70] width 23 height 23
click at [842, 143] on link "Log Out" at bounding box center [876, 141] width 114 height 12
